Goal: Transaction & Acquisition: Download file/media

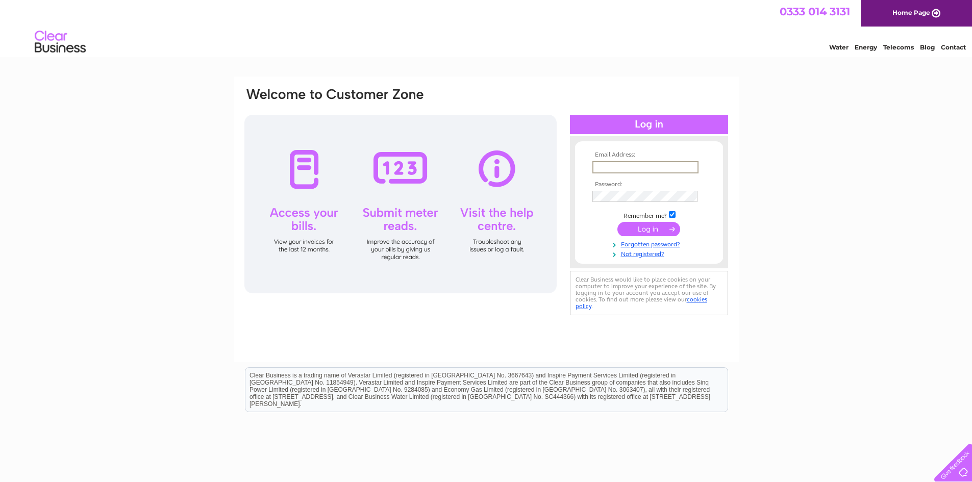
click at [639, 169] on input "text" at bounding box center [645, 167] width 106 height 12
click at [602, 166] on input "text" at bounding box center [645, 167] width 106 height 12
type input "accounts@minstersurfacingcivils.co.uk"
click at [627, 231] on input "submit" at bounding box center [648, 228] width 63 height 14
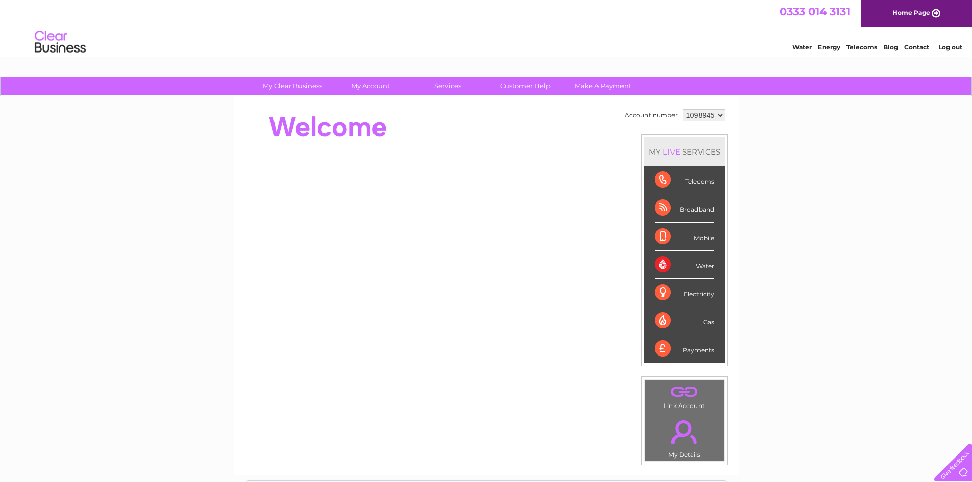
click at [695, 352] on div "Payments" at bounding box center [685, 349] width 60 height 28
click at [662, 350] on div "Payments" at bounding box center [685, 349] width 60 height 28
click at [691, 349] on div "Payments" at bounding box center [685, 349] width 60 height 28
click at [649, 349] on li "Payments" at bounding box center [685, 349] width 80 height 28
click at [722, 115] on select "1098945" at bounding box center [704, 115] width 42 height 12
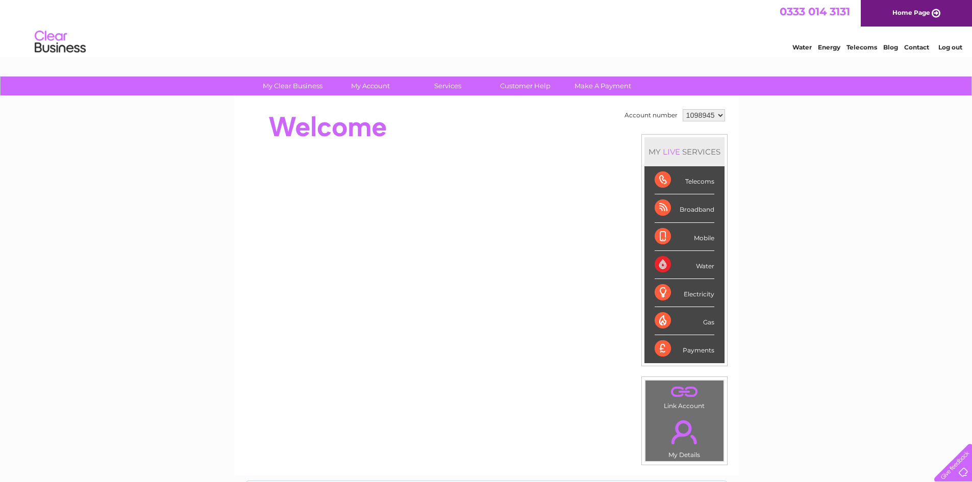
click at [683, 109] on select "1098945" at bounding box center [704, 115] width 42 height 12
click at [697, 350] on div "Payments" at bounding box center [685, 349] width 60 height 28
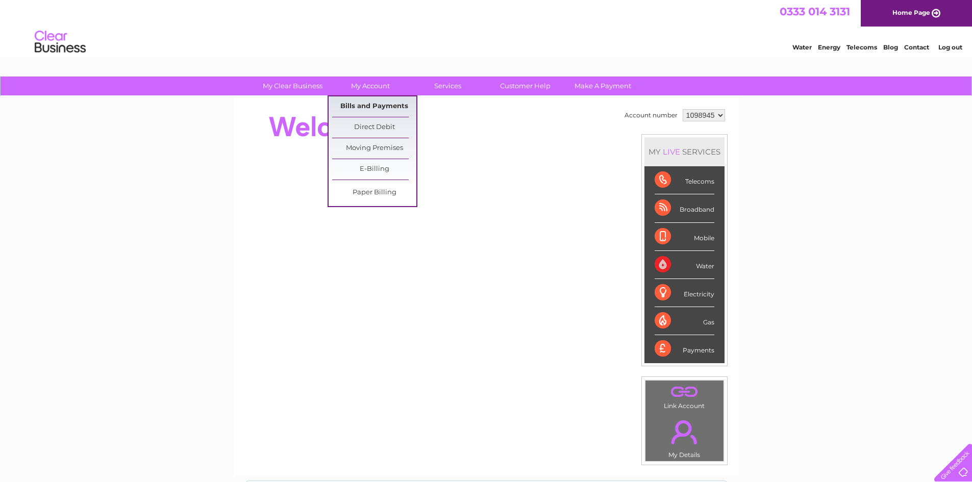
click at [377, 105] on link "Bills and Payments" at bounding box center [374, 106] width 84 height 20
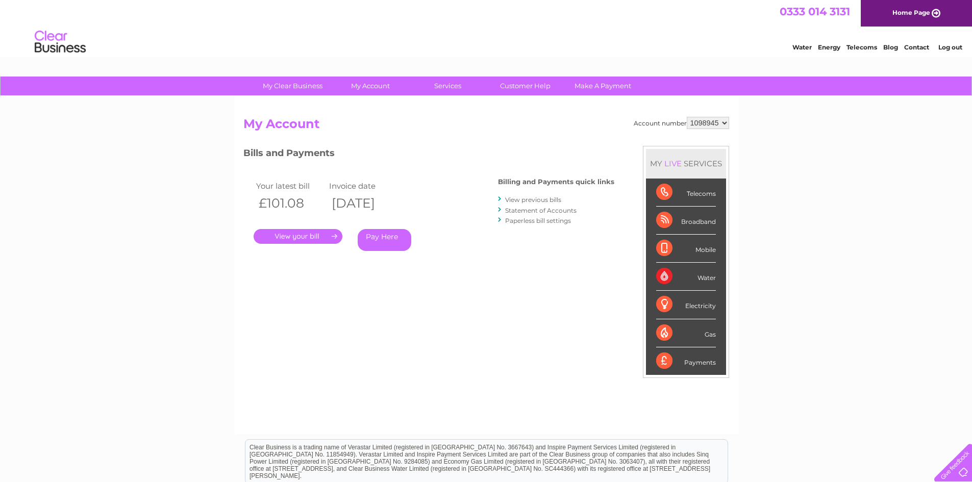
click at [306, 236] on link "." at bounding box center [298, 236] width 89 height 15
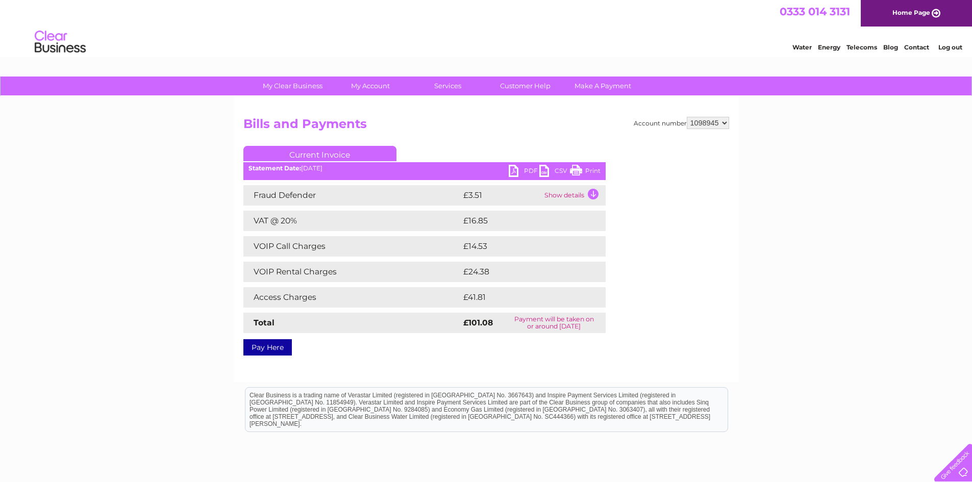
click at [513, 168] on link "PDF" at bounding box center [524, 172] width 31 height 15
click at [331, 153] on link "Current Invoice" at bounding box center [319, 153] width 153 height 15
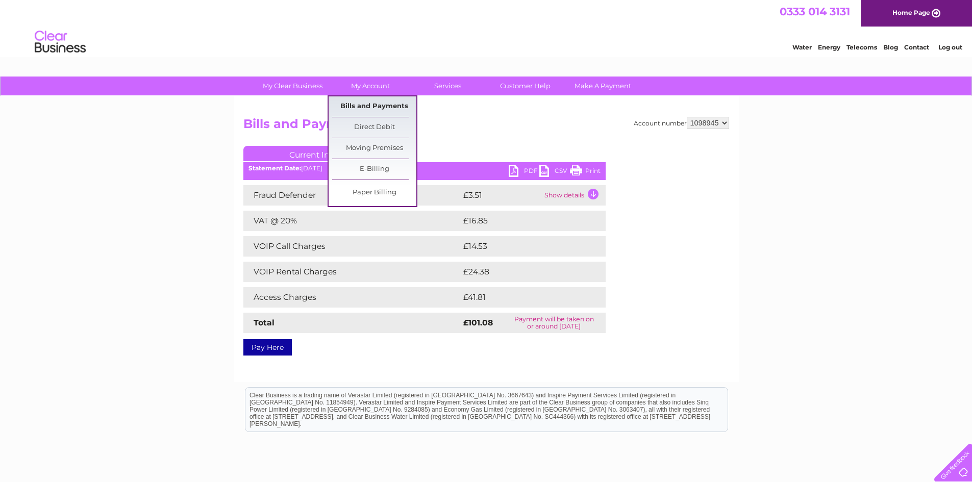
click at [377, 108] on link "Bills and Payments" at bounding box center [374, 106] width 84 height 20
click at [363, 103] on link "Bills and Payments" at bounding box center [374, 106] width 84 height 20
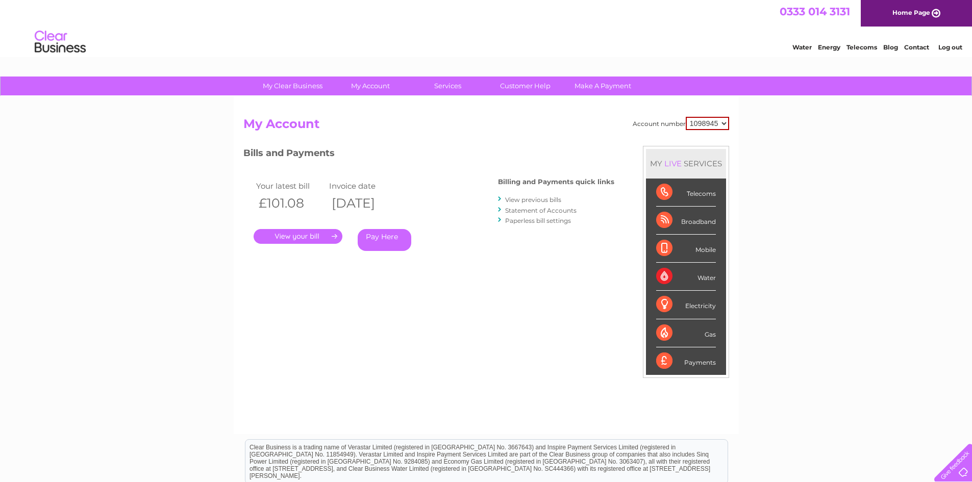
click at [513, 198] on link "View previous bills" at bounding box center [533, 200] width 56 height 8
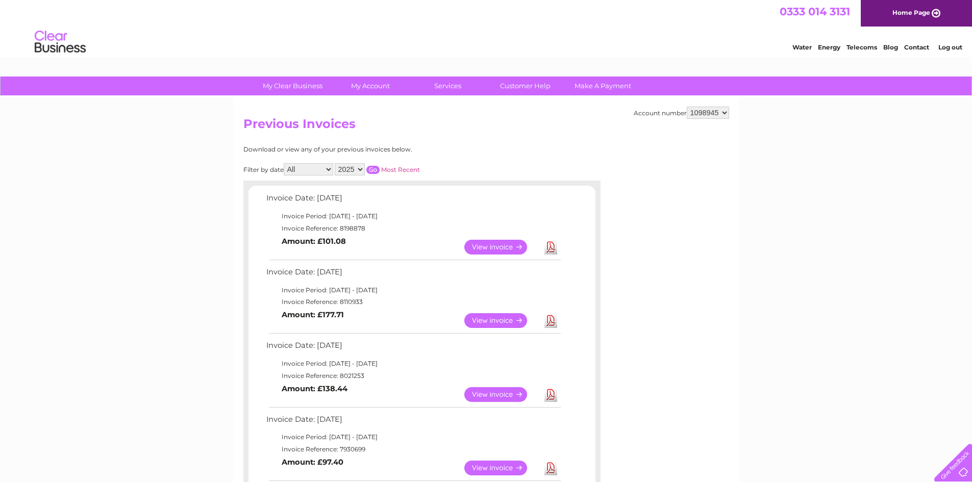
click at [551, 321] on link "Download" at bounding box center [550, 320] width 13 height 15
click at [555, 393] on link "Download" at bounding box center [550, 394] width 13 height 15
